Goal: Check status: Check status

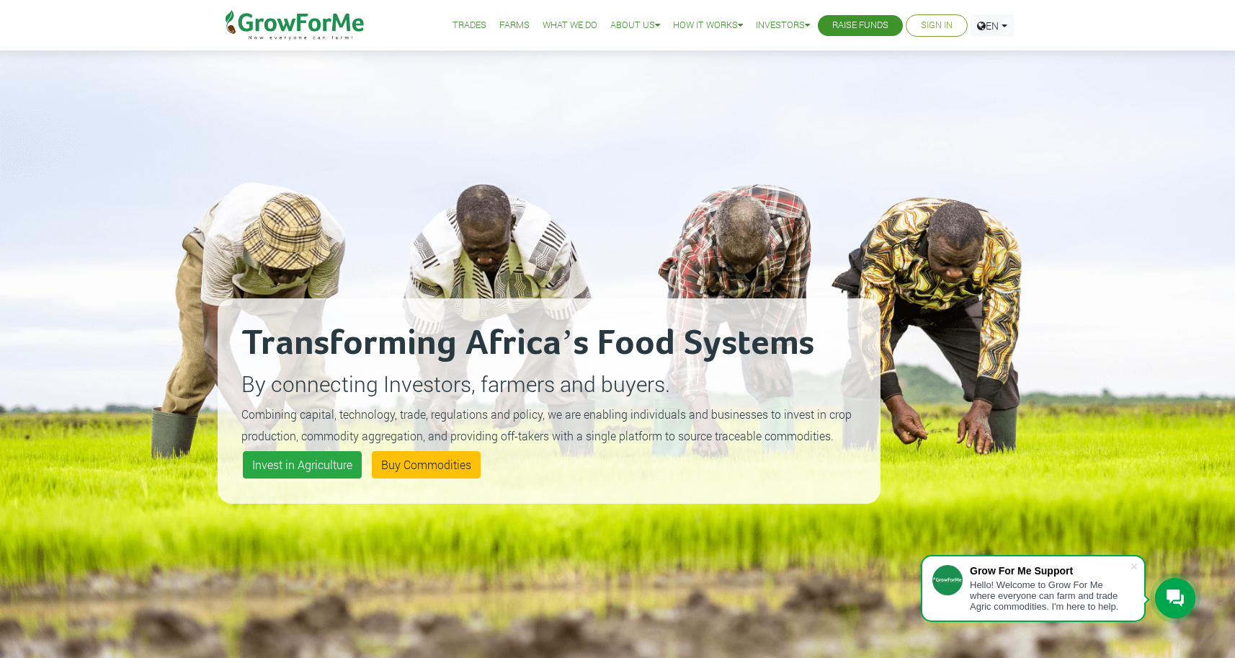
click at [942, 28] on link "Sign In" at bounding box center [937, 25] width 32 height 15
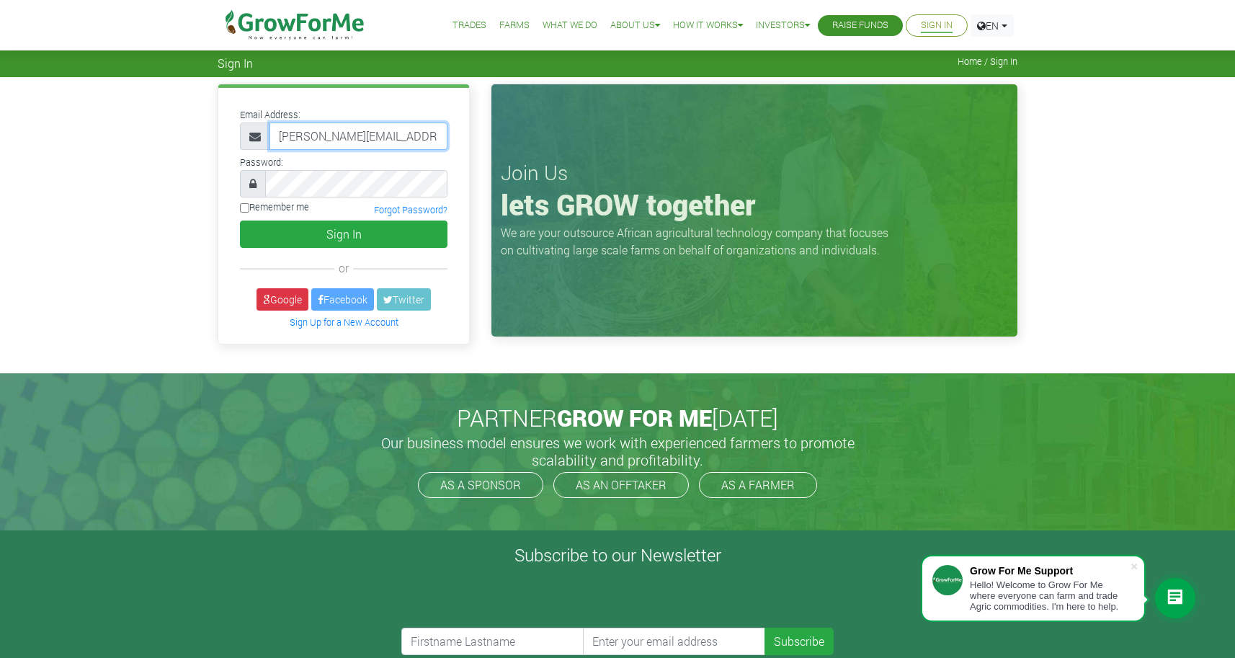
type input "derrick@cleanster.com"
click at [382, 246] on button "Sign In" at bounding box center [343, 233] width 207 height 27
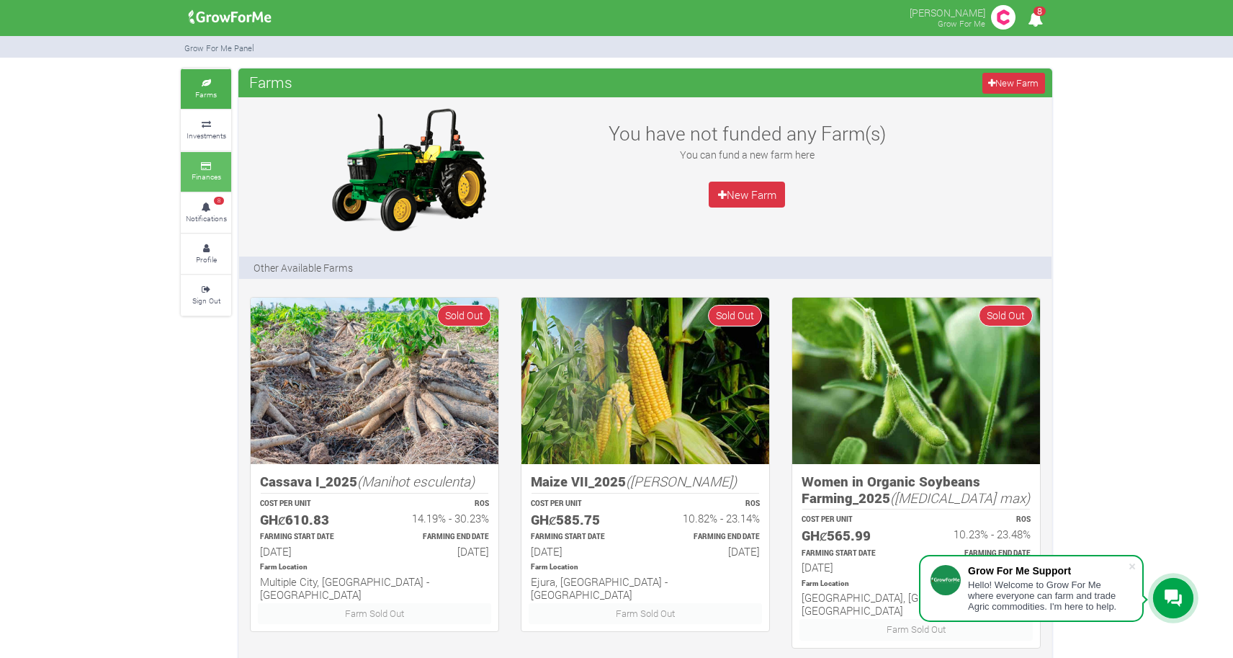
click at [211, 171] on small "Finances" at bounding box center [207, 176] width 30 height 10
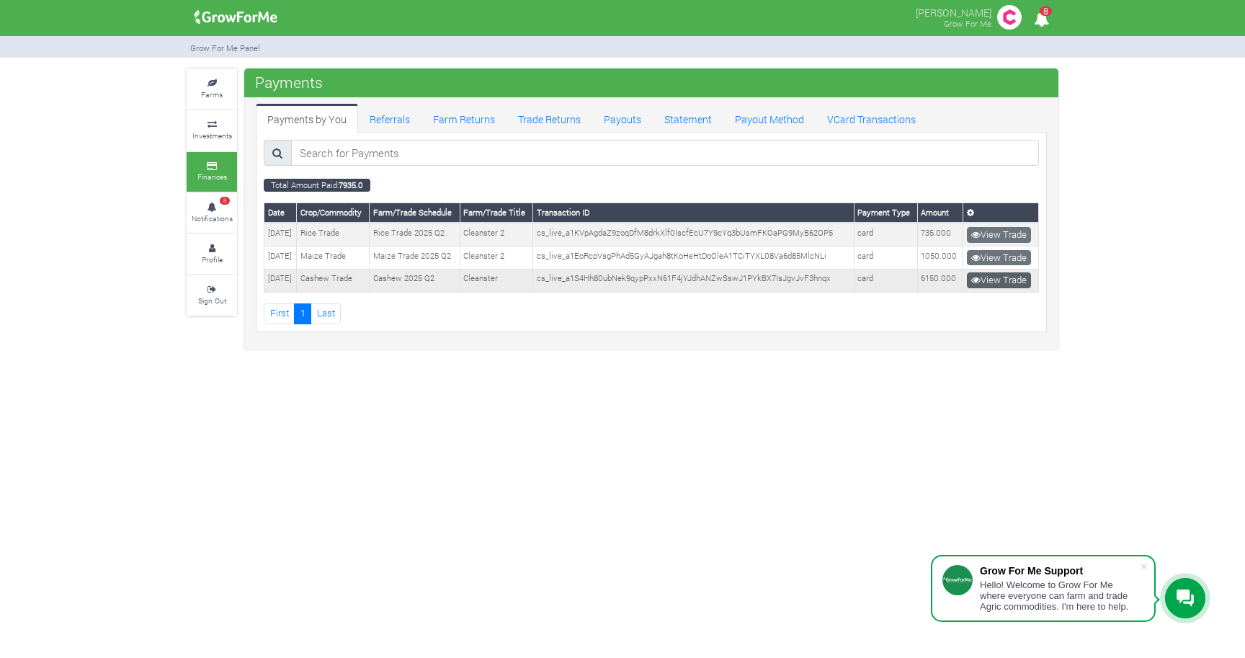
click at [979, 282] on icon at bounding box center [975, 279] width 9 height 9
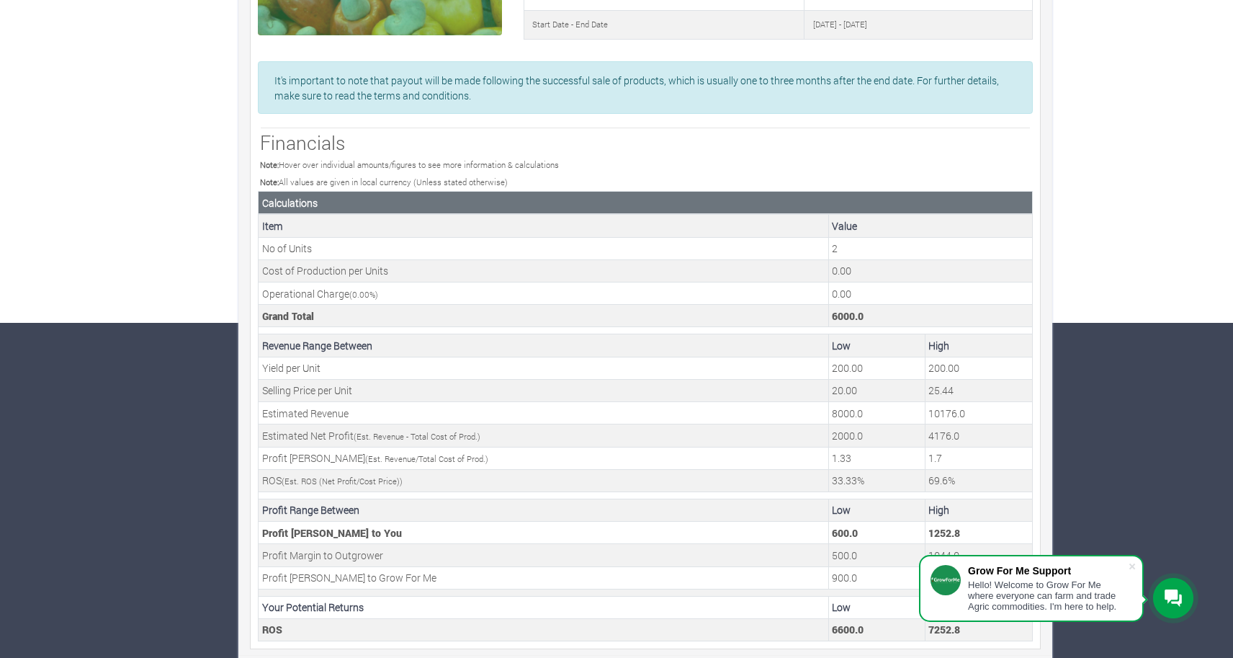
scroll to position [334, 0]
click at [1136, 568] on span at bounding box center [1132, 566] width 14 height 14
